Goal: Task Accomplishment & Management: Use online tool/utility

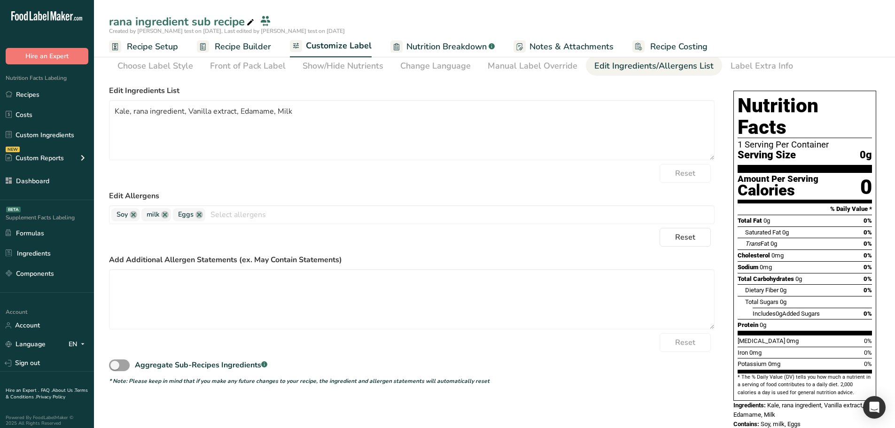
scroll to position [39, 0]
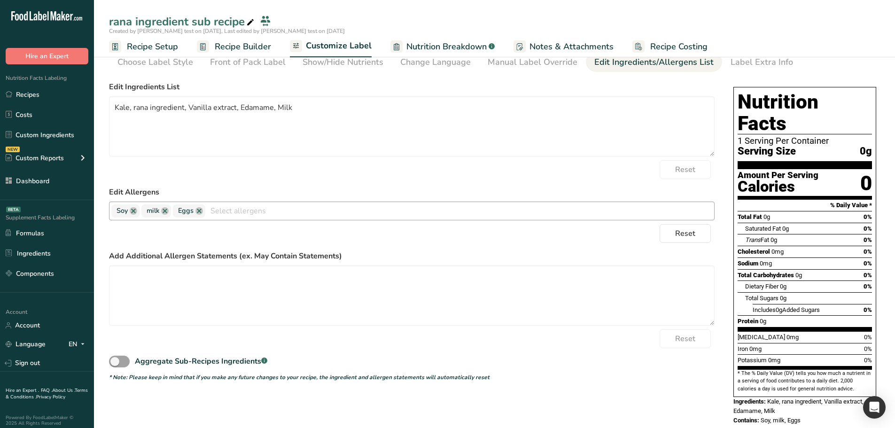
click at [415, 201] on div "Soy milk Eggs Treenuts [GEOGRAPHIC_DATA] Fish Peanuts Sesame Crustaceans Sulphi…" at bounding box center [411, 210] width 605 height 19
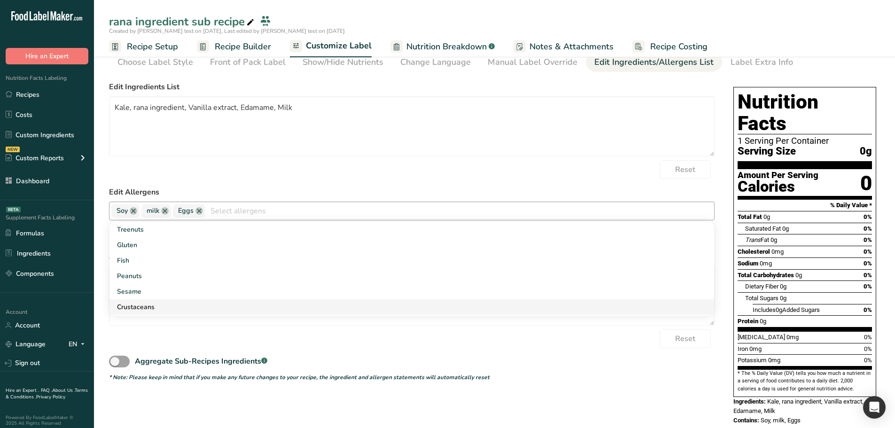
click at [275, 304] on link "Crustaceans" at bounding box center [411, 306] width 604 height 15
click at [321, 165] on div "Reset" at bounding box center [411, 169] width 605 height 19
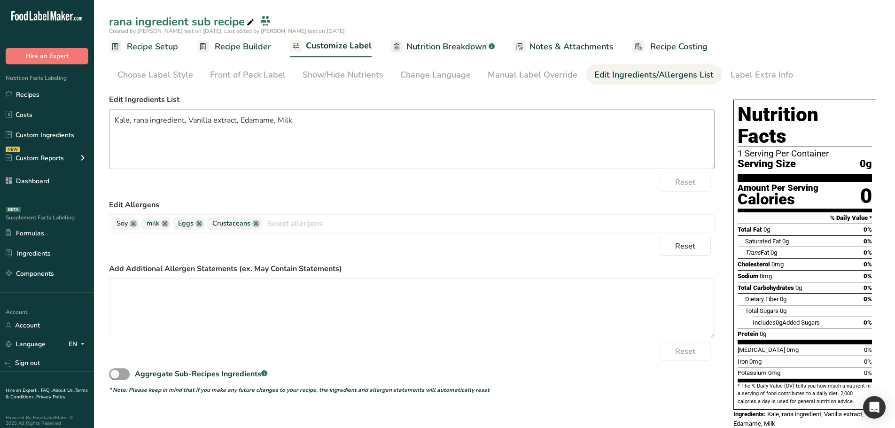
scroll to position [0, 0]
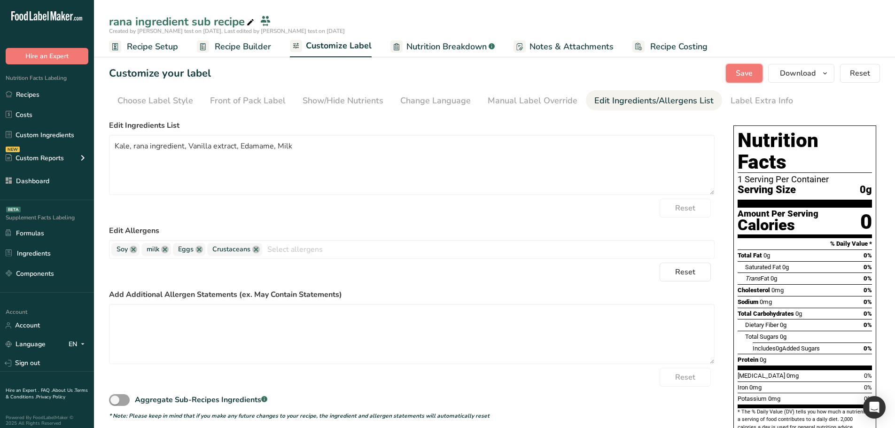
click at [729, 71] on button "Save" at bounding box center [744, 73] width 37 height 19
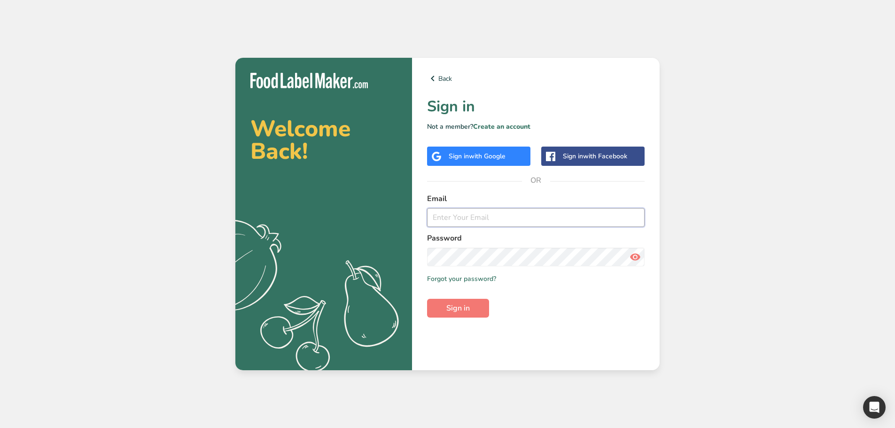
click at [471, 211] on input "email" at bounding box center [535, 217] width 217 height 19
type input "admin@test.com"
click at [427, 299] on button "Sign in" at bounding box center [458, 308] width 62 height 19
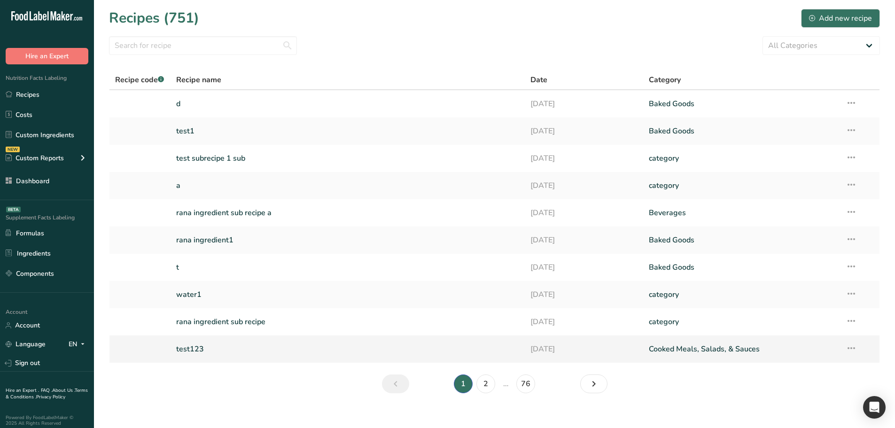
click at [230, 345] on link "test123" at bounding box center [347, 349] width 343 height 20
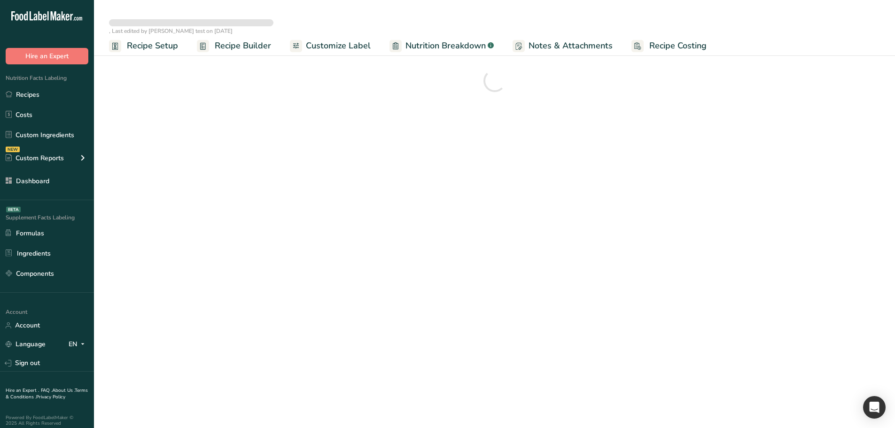
click at [363, 40] on span "Customize Label" at bounding box center [338, 45] width 65 height 13
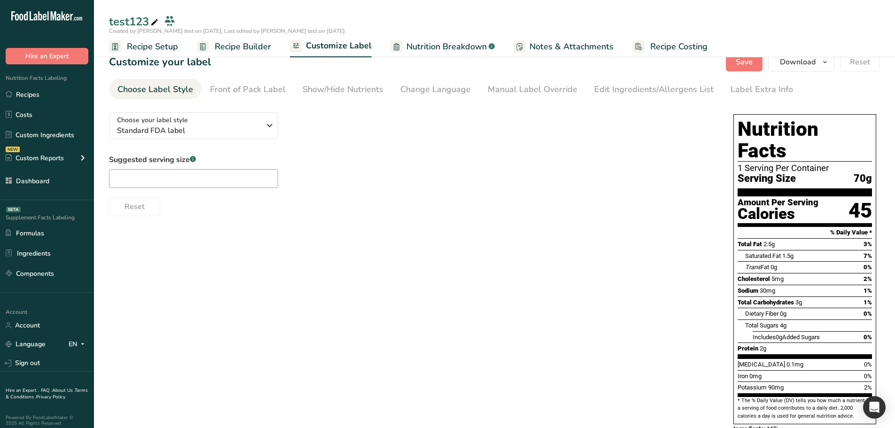
scroll to position [29, 0]
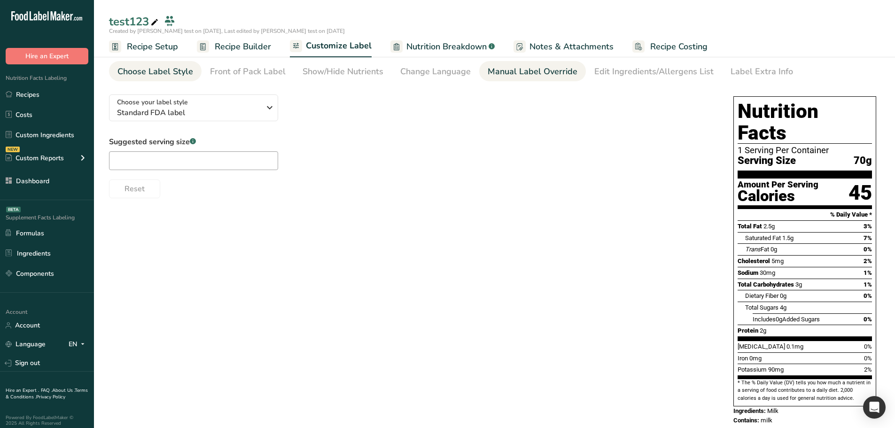
click at [568, 73] on div "Manual Label Override" at bounding box center [532, 71] width 90 height 13
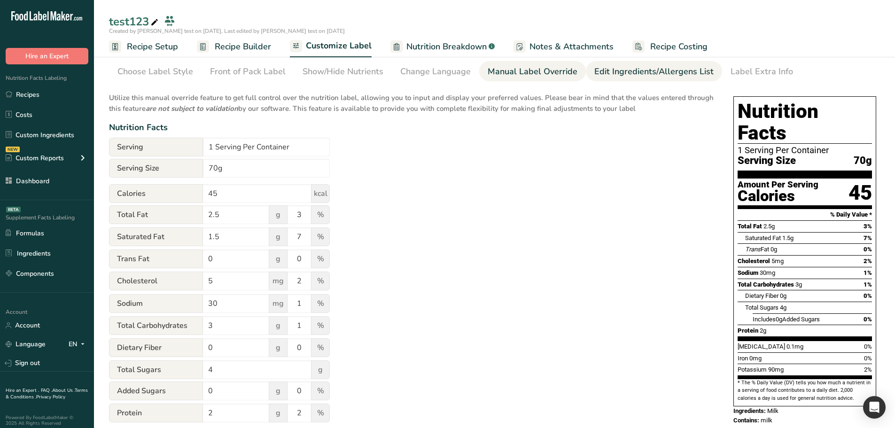
click at [612, 76] on div "Edit Ingredients/Allergens List" at bounding box center [653, 71] width 119 height 13
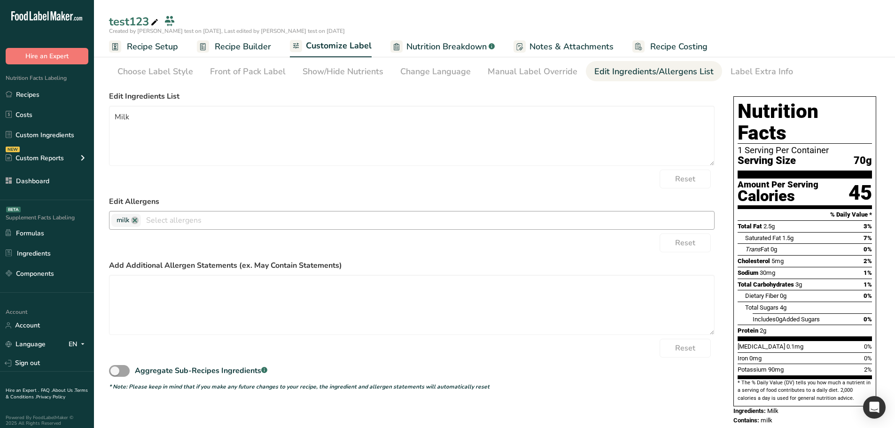
click at [185, 218] on input "text" at bounding box center [427, 220] width 573 height 15
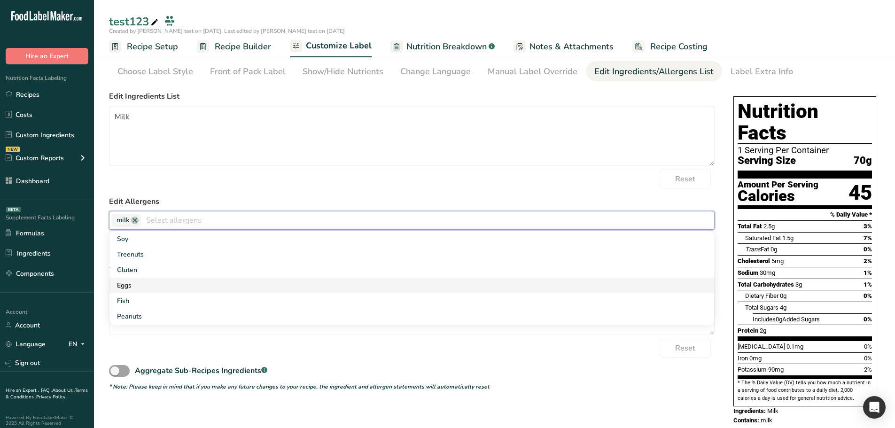
click at [207, 288] on link "Eggs" at bounding box center [411, 285] width 604 height 15
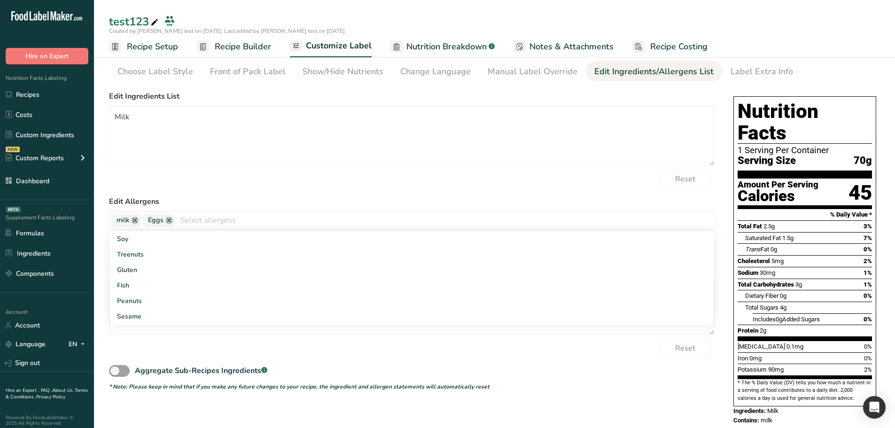
click at [246, 171] on div "Reset" at bounding box center [411, 179] width 605 height 19
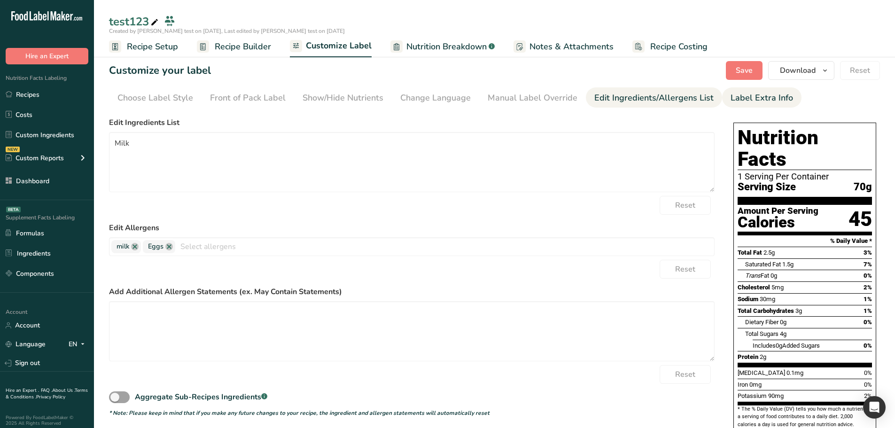
scroll to position [0, 0]
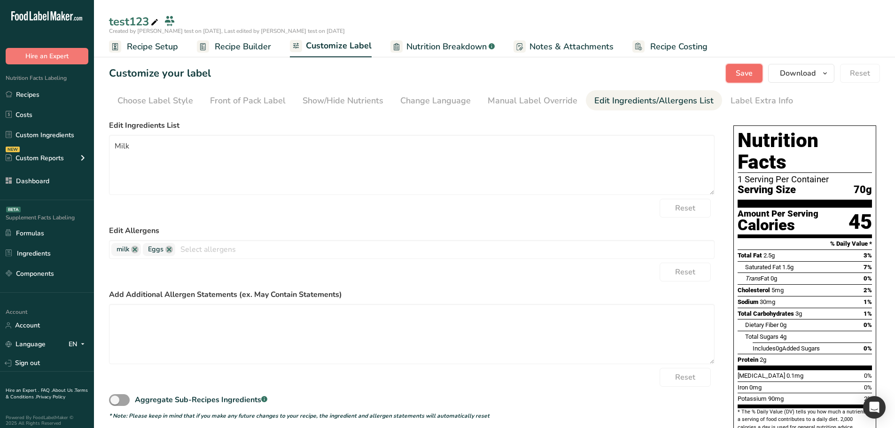
click at [740, 73] on span "Save" at bounding box center [743, 73] width 17 height 11
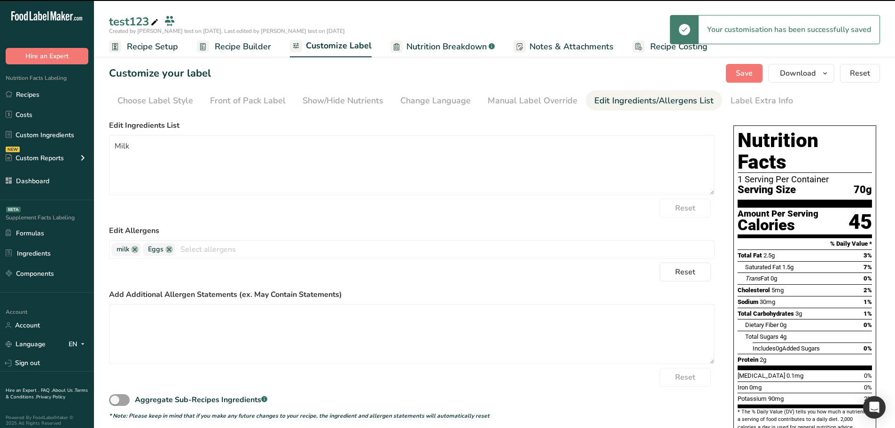
click at [222, 46] on span "Recipe Builder" at bounding box center [243, 46] width 56 height 13
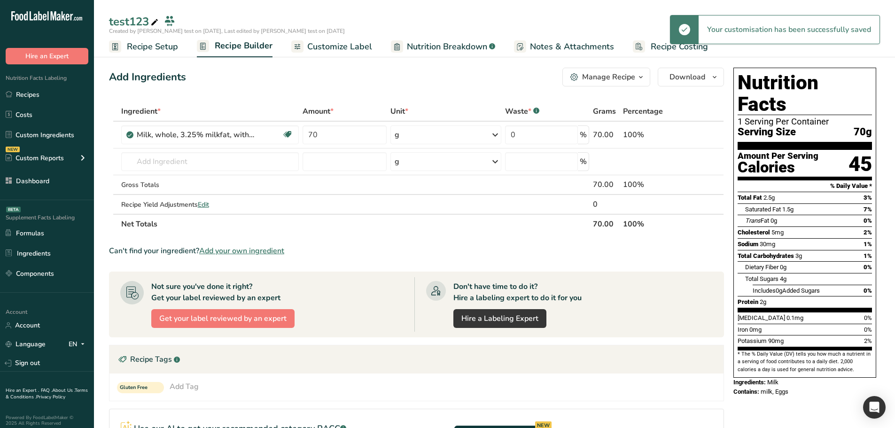
click at [309, 41] on span "Customize Label" at bounding box center [339, 46] width 65 height 13
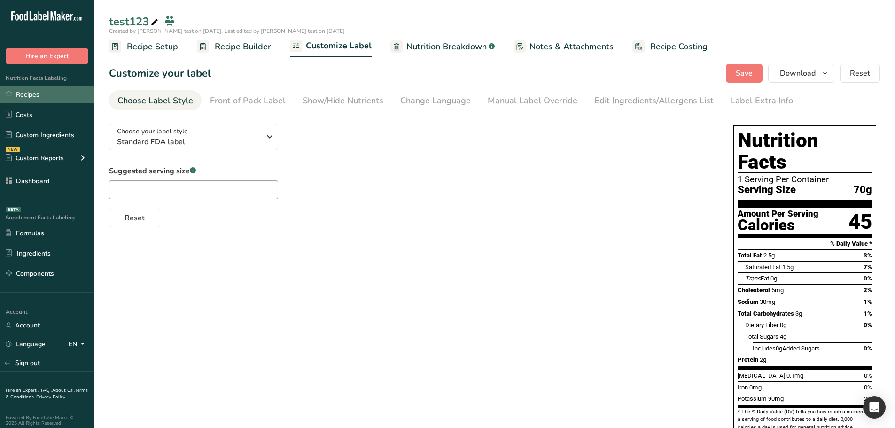
click at [77, 93] on link "Recipes" at bounding box center [47, 94] width 94 height 18
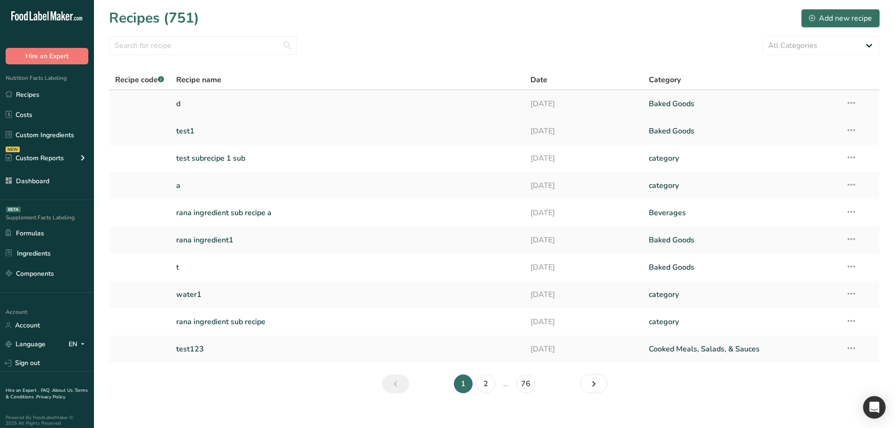
click at [235, 103] on link "d" at bounding box center [347, 104] width 343 height 20
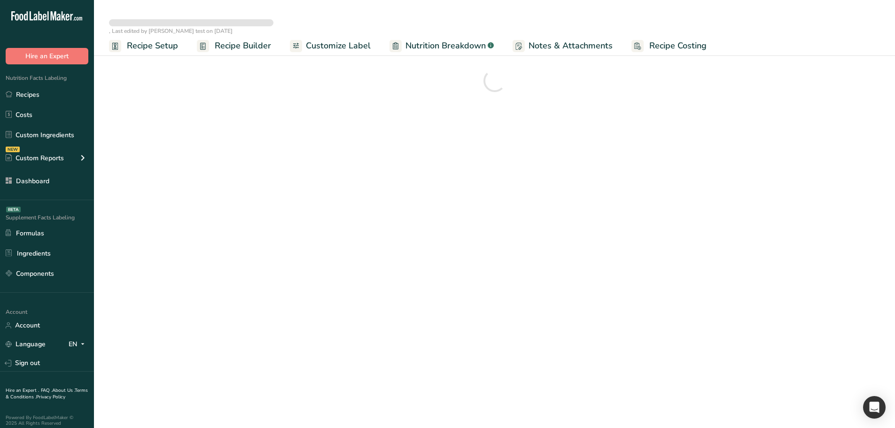
click at [321, 46] on span "Customize Label" at bounding box center [338, 45] width 65 height 13
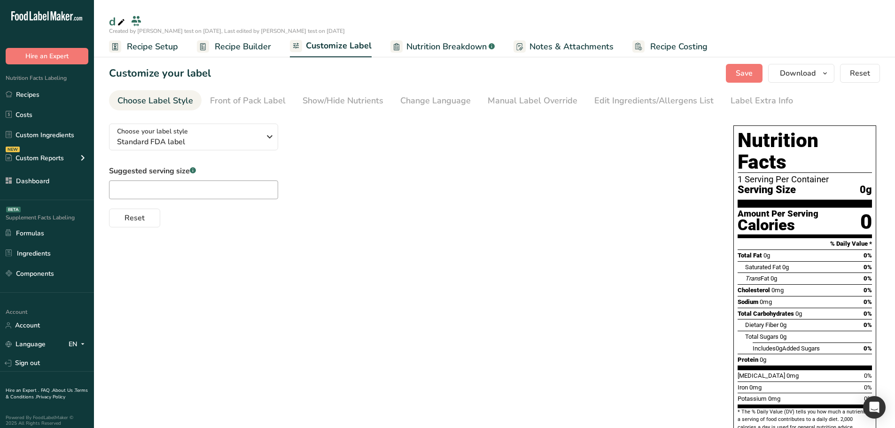
click at [623, 87] on section "Customize your label Save Download Choose what to show on your downloaded label…" at bounding box center [494, 254] width 801 height 411
click at [623, 93] on link "Edit Ingredients/Allergens List" at bounding box center [653, 100] width 119 height 21
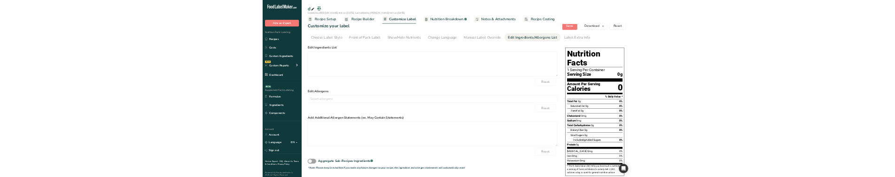
scroll to position [11, 0]
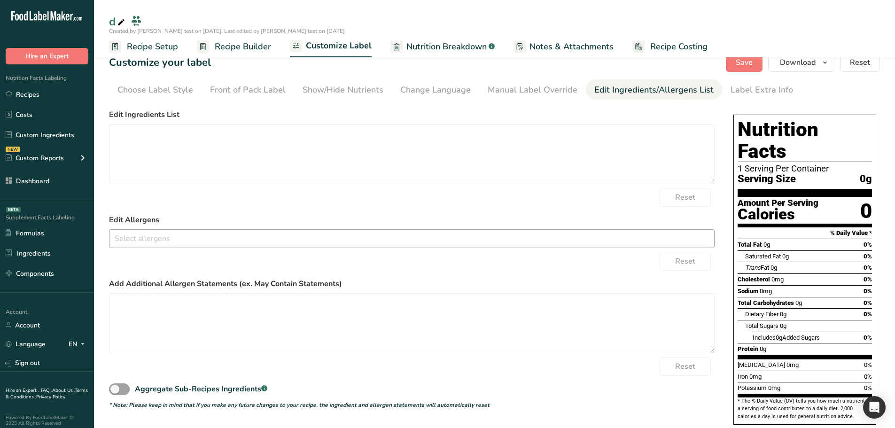
click at [185, 233] on input "text" at bounding box center [411, 238] width 604 height 15
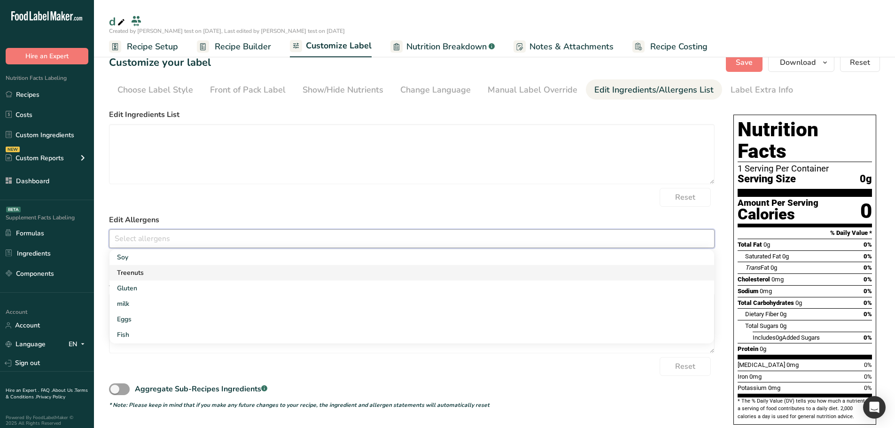
click at [184, 267] on link "Treenuts" at bounding box center [411, 272] width 604 height 15
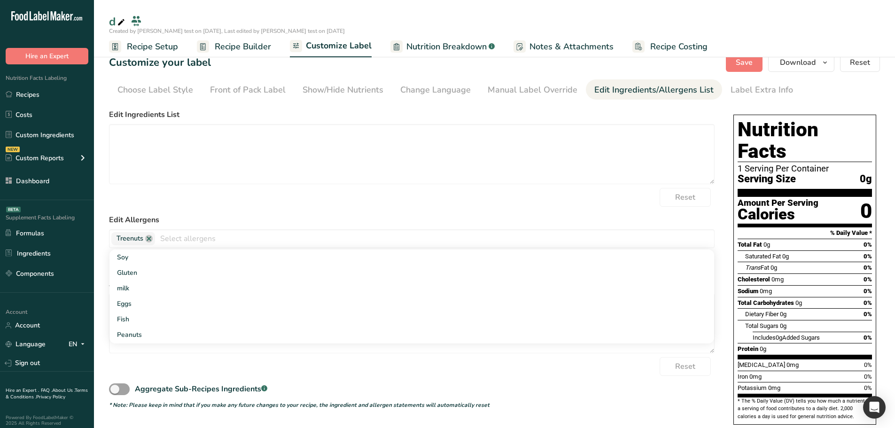
click at [311, 212] on form "Edit Ingredients List Reset Edit Allergens Treenuts Soy Gluten milk Eggs Fish P…" at bounding box center [411, 259] width 605 height 300
click at [742, 68] on span "Save" at bounding box center [743, 62] width 17 height 11
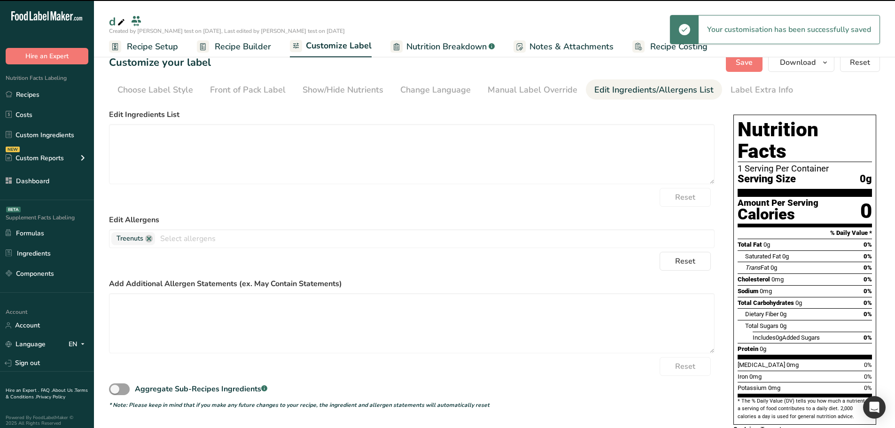
click at [243, 49] on span "Recipe Builder" at bounding box center [243, 46] width 56 height 13
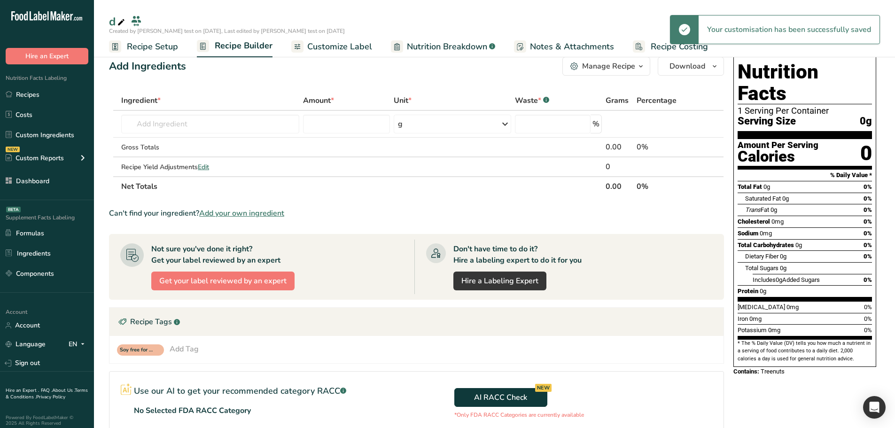
click at [330, 47] on span "Customize Label" at bounding box center [339, 46] width 65 height 13
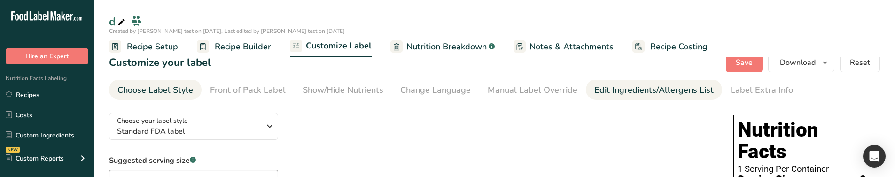
drag, startPoint x: 608, startPoint y: 92, endPoint x: 690, endPoint y: 83, distance: 83.1
click at [608, 91] on div "Edit Ingredients/Allergens List" at bounding box center [653, 90] width 119 height 13
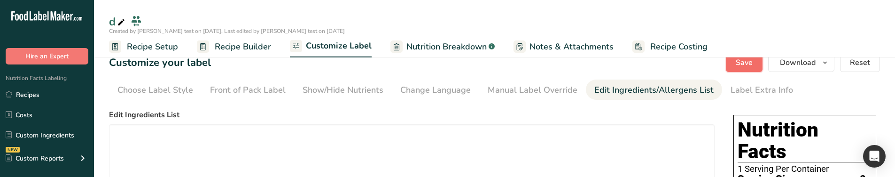
click at [752, 67] on span "Save" at bounding box center [743, 62] width 17 height 11
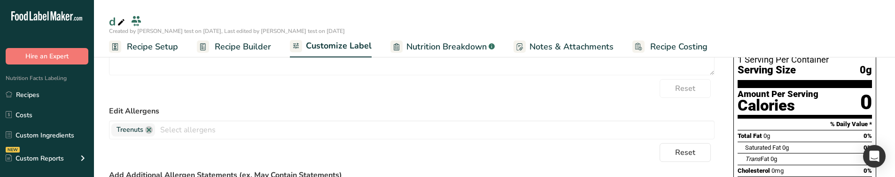
scroll to position [152, 0]
